Goal: Information Seeking & Learning: Learn about a topic

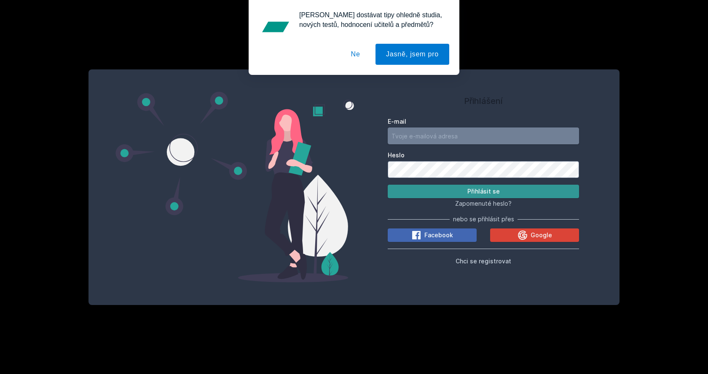
type input "[EMAIL_ADDRESS][DOMAIN_NAME]"
click at [485, 193] on button "Přihlásit se" at bounding box center [483, 191] width 191 height 13
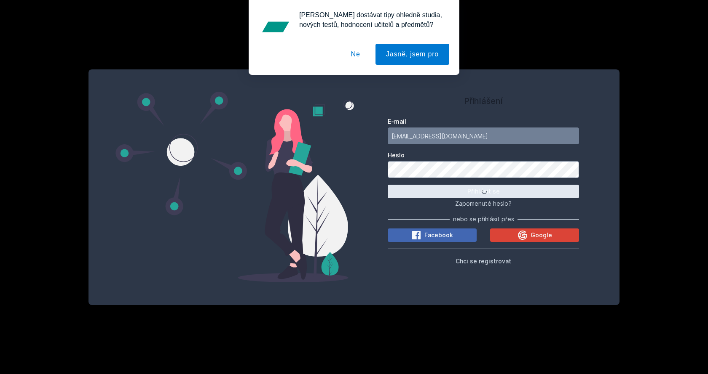
click at [355, 49] on button "Ne" at bounding box center [355, 54] width 30 height 21
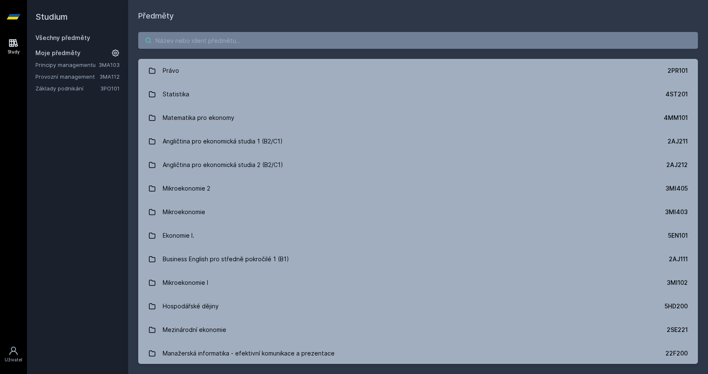
click at [184, 45] on input "search" at bounding box center [417, 40] width 559 height 17
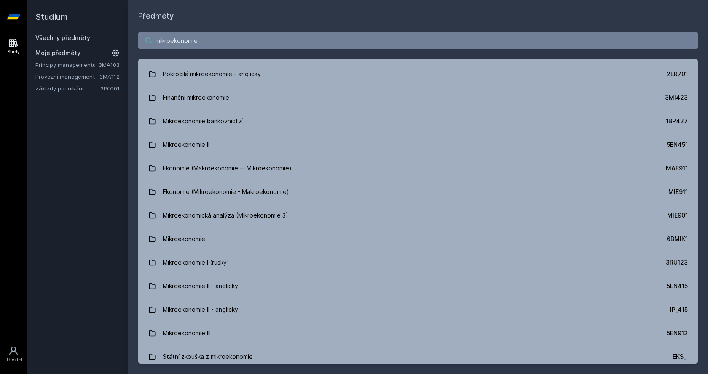
scroll to position [426, 0]
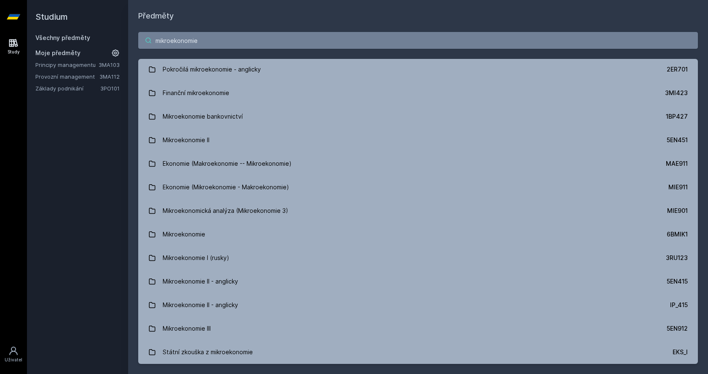
drag, startPoint x: 208, startPoint y: 38, endPoint x: -7, endPoint y: 36, distance: 214.4
click at [0, 36] on html "Study Uživatel Studium Všechny předměty Moje předměty Principy managementu 3MA1…" at bounding box center [354, 187] width 708 height 374
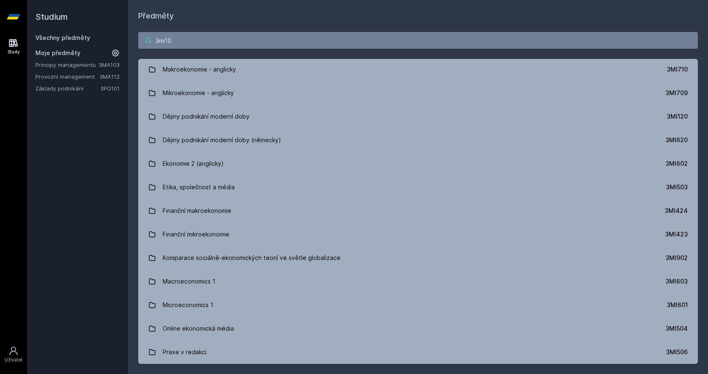
scroll to position [0, 0]
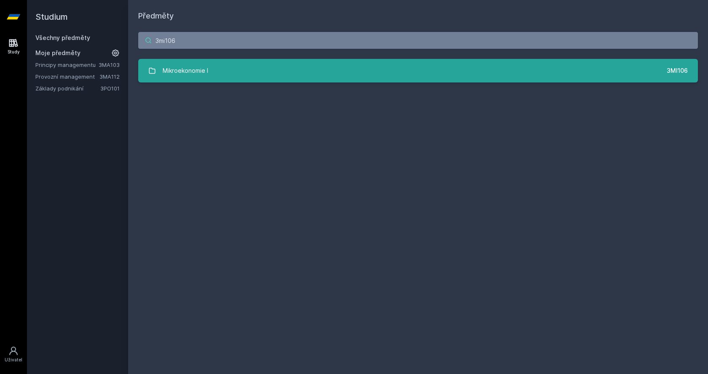
type input "3mi106"
click at [410, 71] on link "Mikroekonomie I 3MI106" at bounding box center [417, 71] width 559 height 24
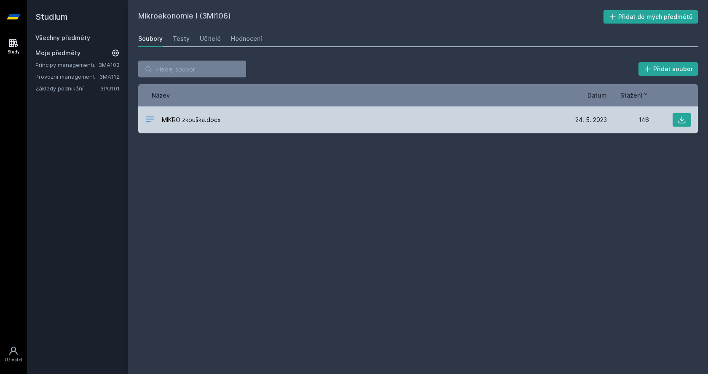
click at [247, 119] on div "MIKRO zkouška.docx" at bounding box center [355, 120] width 420 height 12
click at [679, 122] on icon at bounding box center [681, 120] width 8 height 8
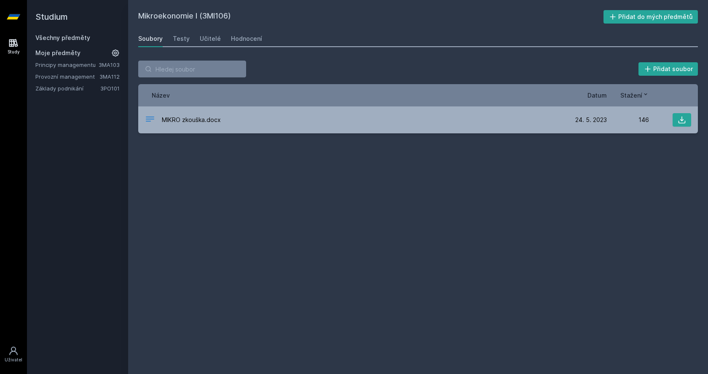
click at [83, 67] on link "Principy managementu" at bounding box center [66, 65] width 63 height 8
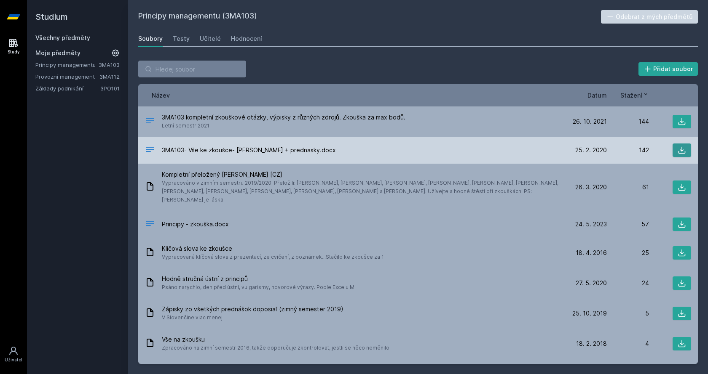
click at [672, 147] on button at bounding box center [681, 150] width 19 height 13
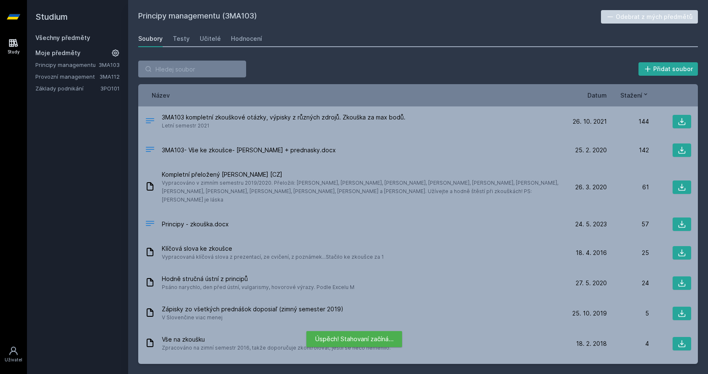
click at [85, 78] on link "Provozní management" at bounding box center [67, 76] width 64 height 8
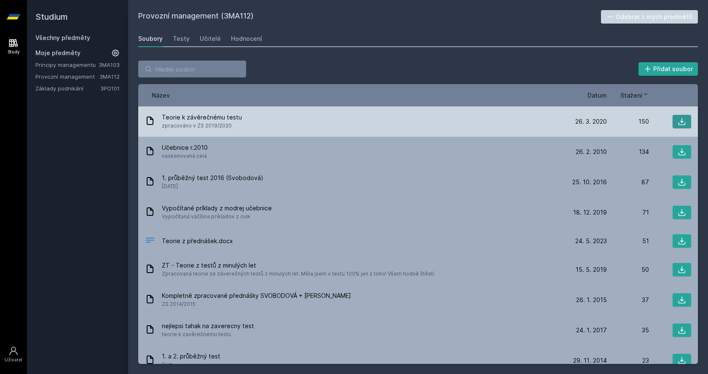
click at [682, 117] on button at bounding box center [681, 121] width 19 height 13
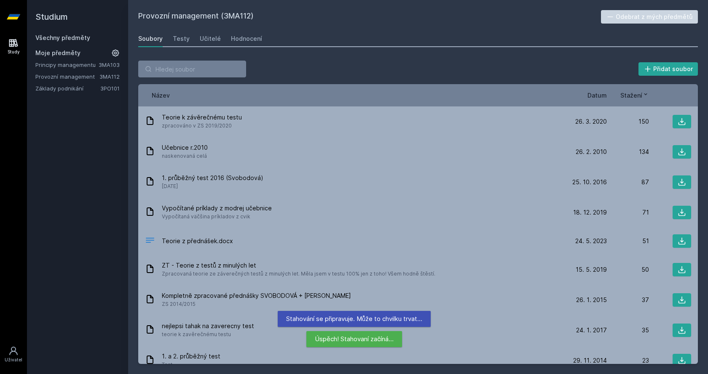
click at [95, 88] on link "Základy podnikání" at bounding box center [67, 88] width 65 height 8
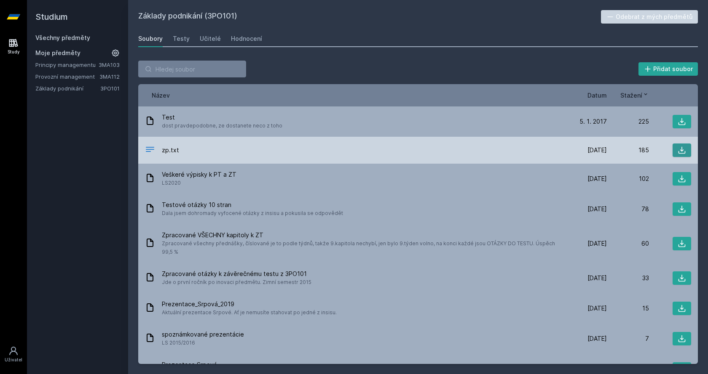
click at [681, 149] on icon at bounding box center [681, 150] width 8 height 8
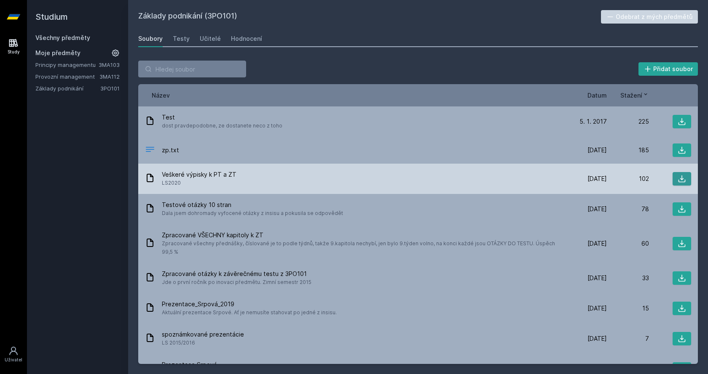
click at [673, 179] on button at bounding box center [681, 178] width 19 height 13
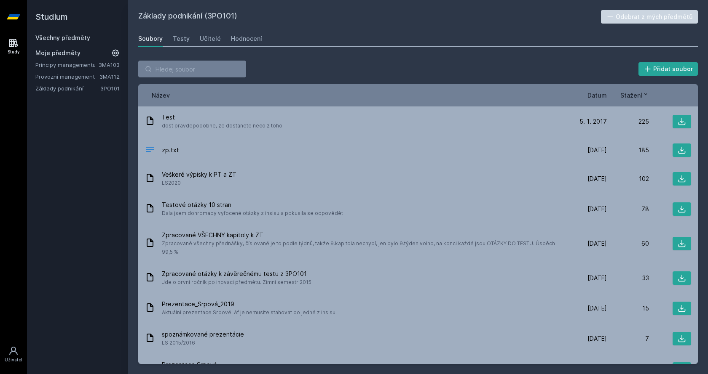
click at [143, 33] on link "Soubory" at bounding box center [150, 38] width 24 height 17
click at [79, 38] on link "Všechny předměty" at bounding box center [62, 37] width 55 height 7
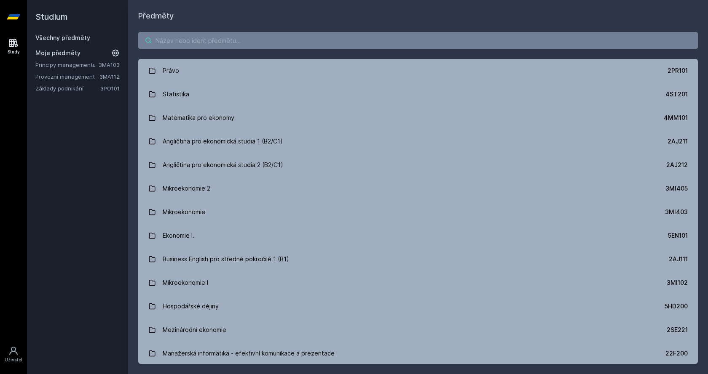
click at [243, 48] on input "search" at bounding box center [417, 40] width 559 height 17
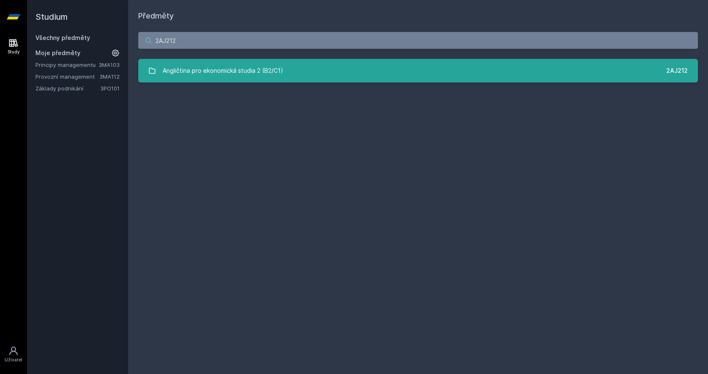
type input "2AJ212"
click at [323, 73] on link "Angličtina pro ekonomická studia 2 (B2/C1) 2AJ212" at bounding box center [417, 71] width 559 height 24
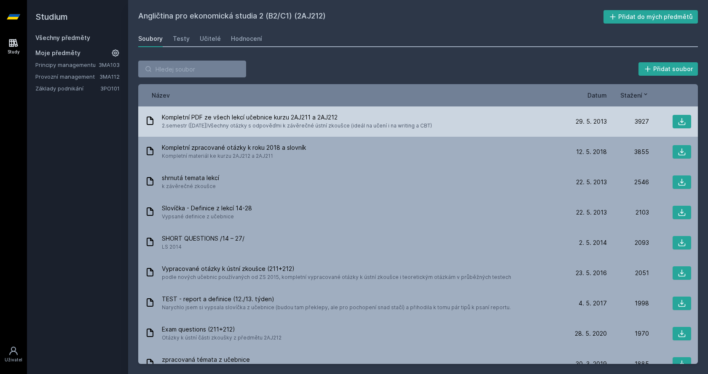
click at [261, 115] on span "Kompletní PDF ze všech lekcí učebnice kurzu 2AJ211 a 2AJ212" at bounding box center [297, 117] width 270 height 8
click at [677, 120] on icon at bounding box center [681, 122] width 8 height 8
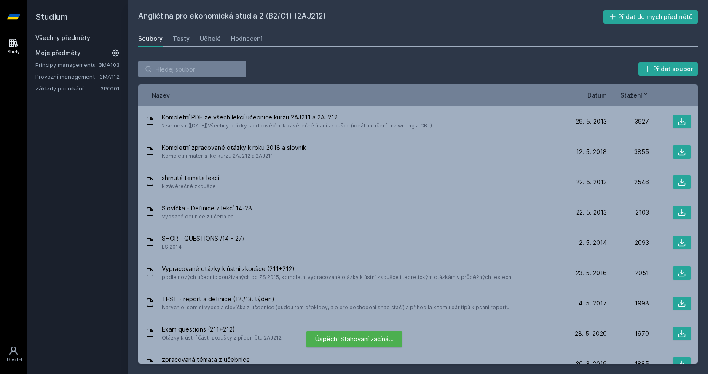
click at [333, 90] on div "Název Datum Stažení" at bounding box center [417, 95] width 559 height 22
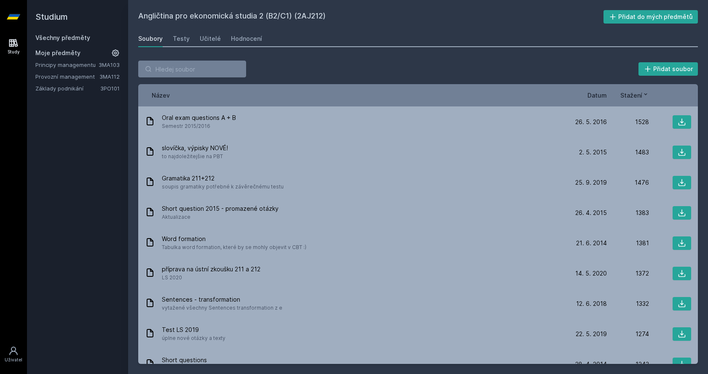
scroll to position [449, 0]
